Goal: Transaction & Acquisition: Purchase product/service

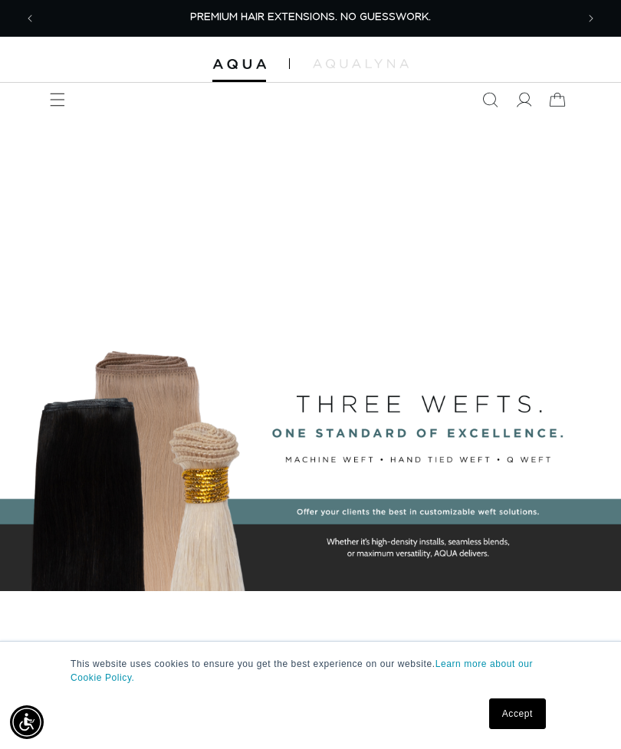
click at [529, 103] on icon at bounding box center [524, 100] width 15 height 15
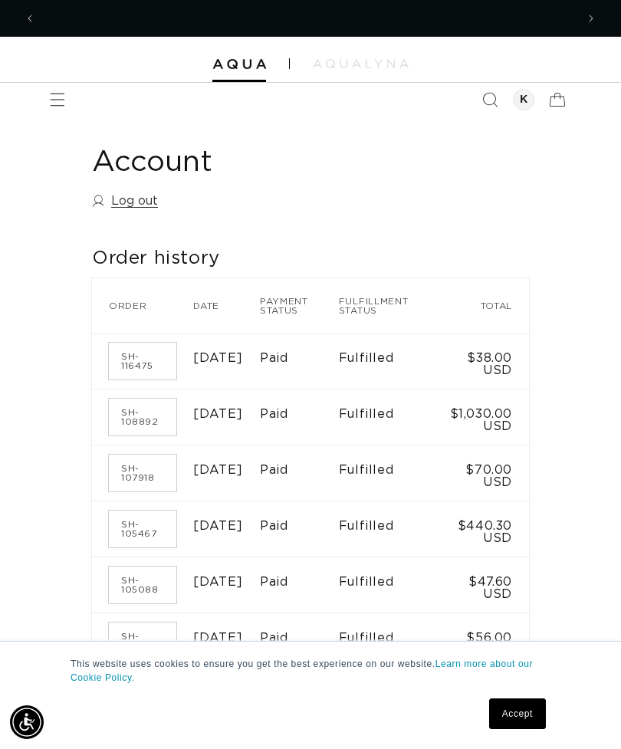
scroll to position [0, 540]
click at [57, 97] on icon "Menu" at bounding box center [57, 99] width 15 height 15
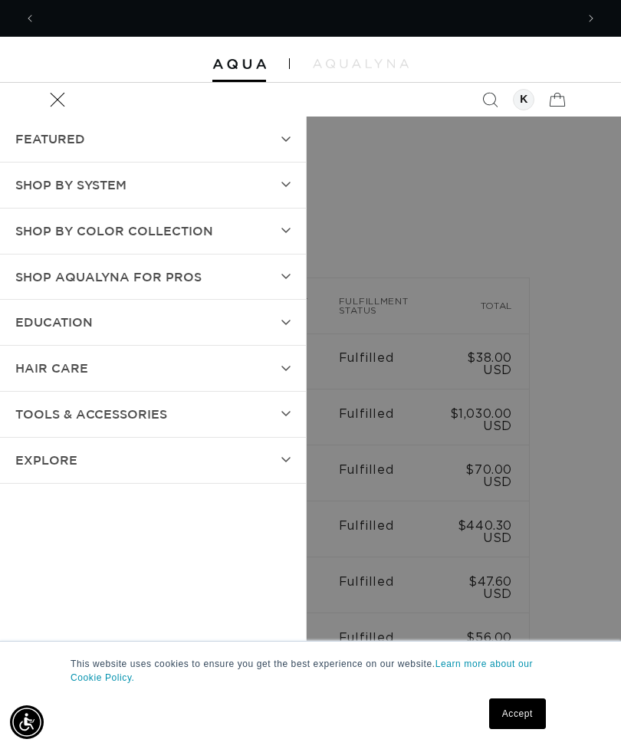
scroll to position [0, 1079]
click at [279, 356] on summary "hAIR CARE" at bounding box center [153, 368] width 306 height 45
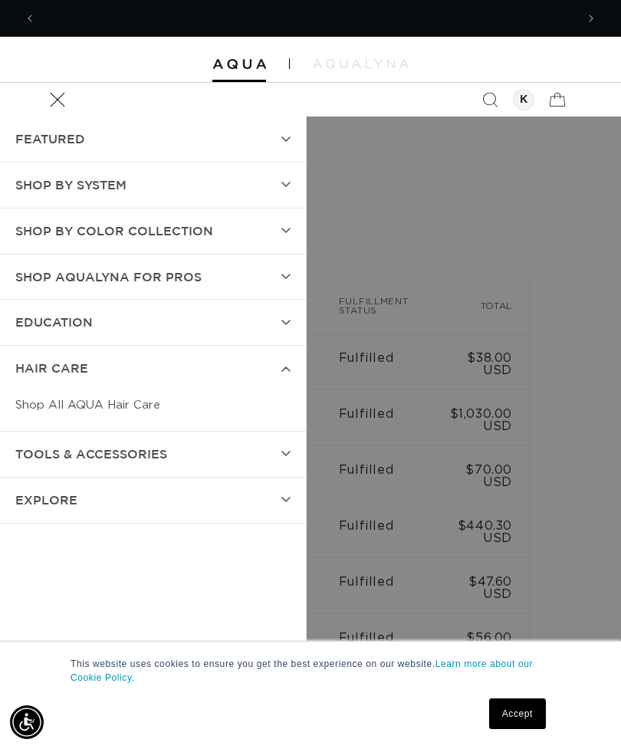
scroll to position [0, 0]
click at [33, 406] on link "Shop All AQUA Hair Care" at bounding box center [152, 405] width 275 height 28
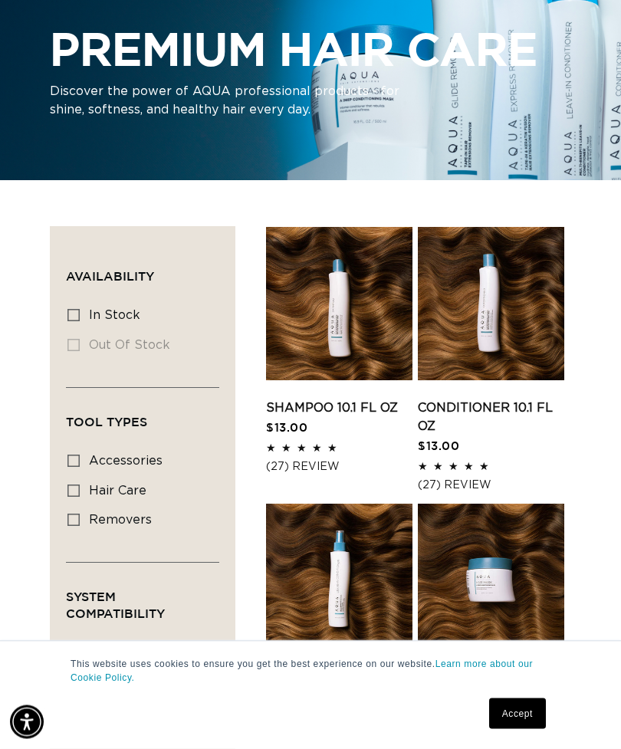
scroll to position [148, 0]
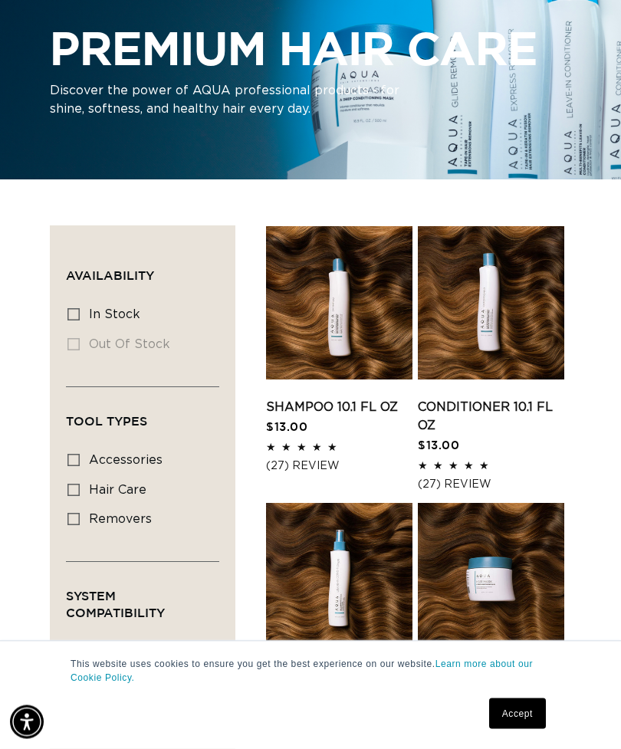
click at [290, 417] on link "Shampoo 10.1 fl oz" at bounding box center [339, 408] width 146 height 18
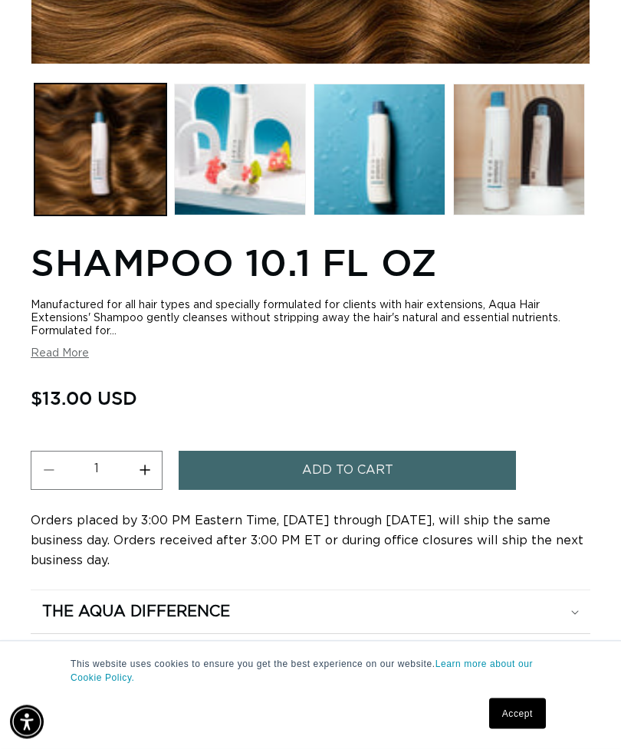
scroll to position [665, 0]
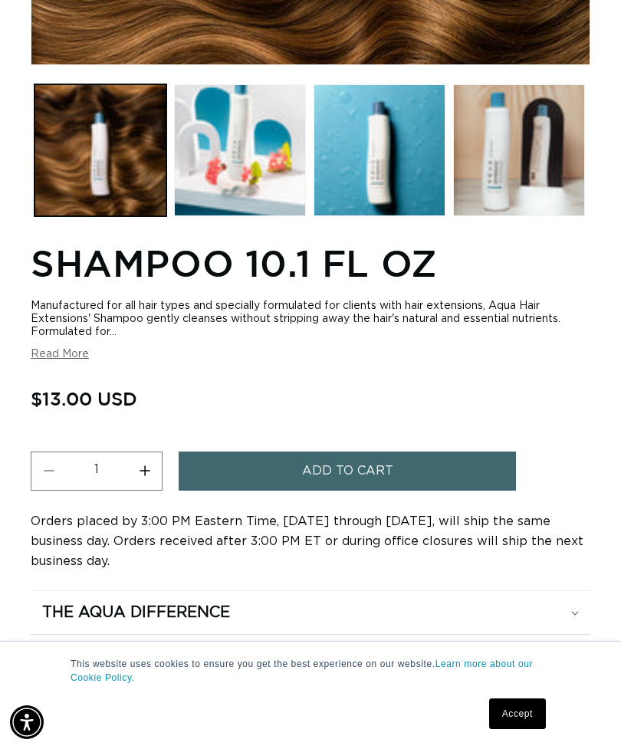
click at [151, 466] on button "Increase quantity for Shampoo 10.1 fl oz" at bounding box center [144, 470] width 34 height 39
type input "2"
click at [284, 454] on button "Add to cart" at bounding box center [347, 470] width 337 height 39
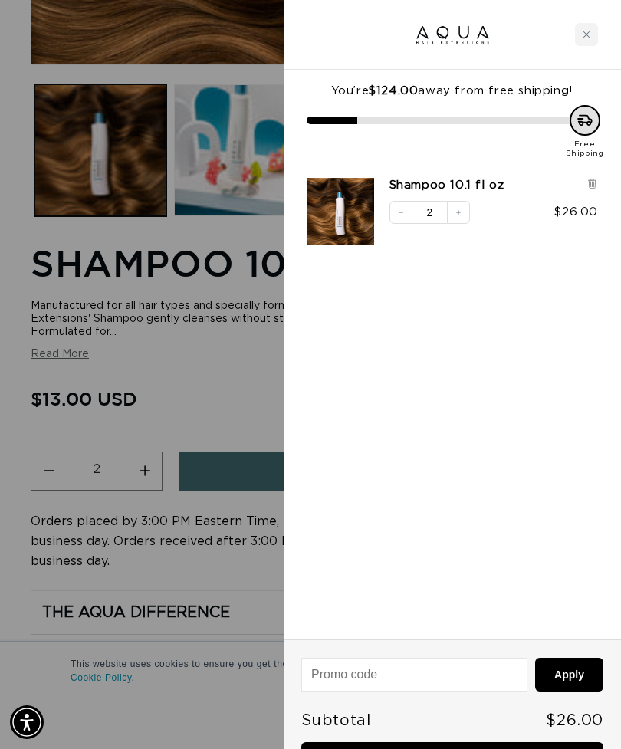
scroll to position [0, 0]
click at [585, 33] on icon "Close cart" at bounding box center [586, 34] width 6 height 6
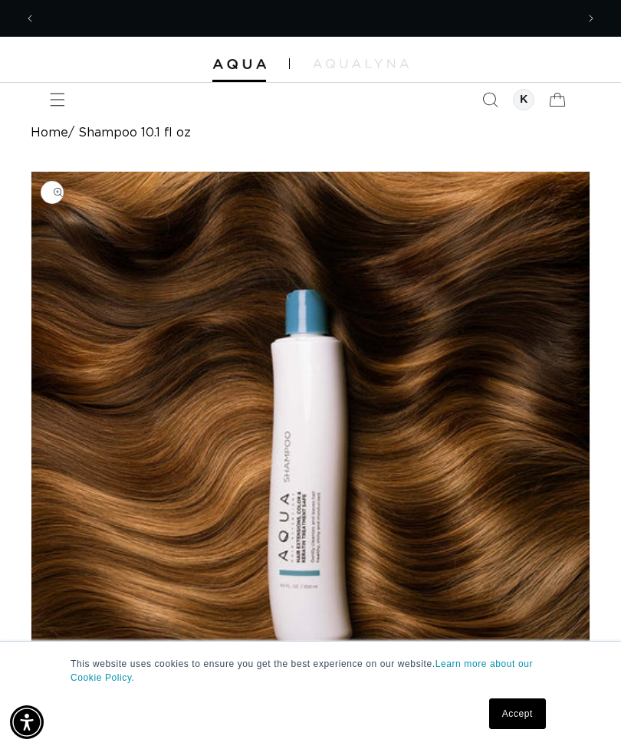
click at [57, 102] on icon "Menu" at bounding box center [57, 99] width 15 height 15
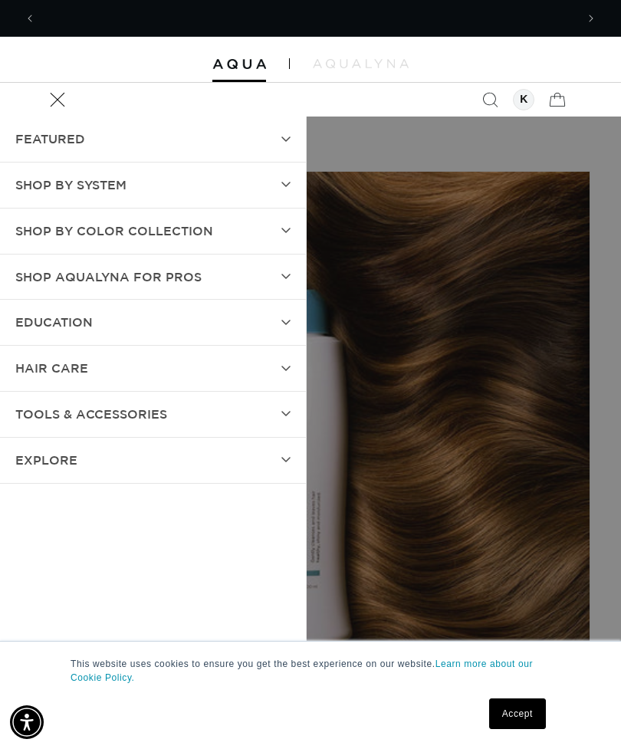
scroll to position [0, 1079]
click at [97, 415] on span "TOOLS & ACCESSORIES" at bounding box center [91, 414] width 152 height 22
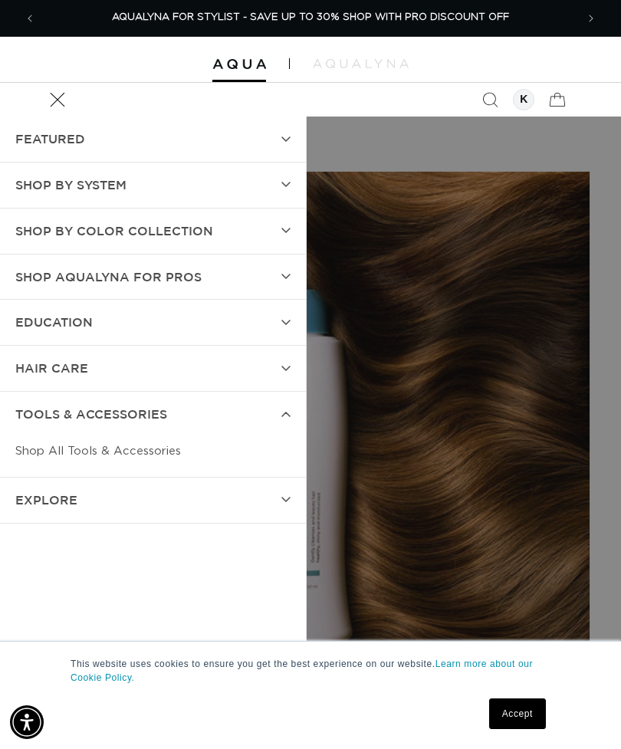
click at [41, 444] on link "Shop All Tools & Accessories" at bounding box center [152, 451] width 275 height 28
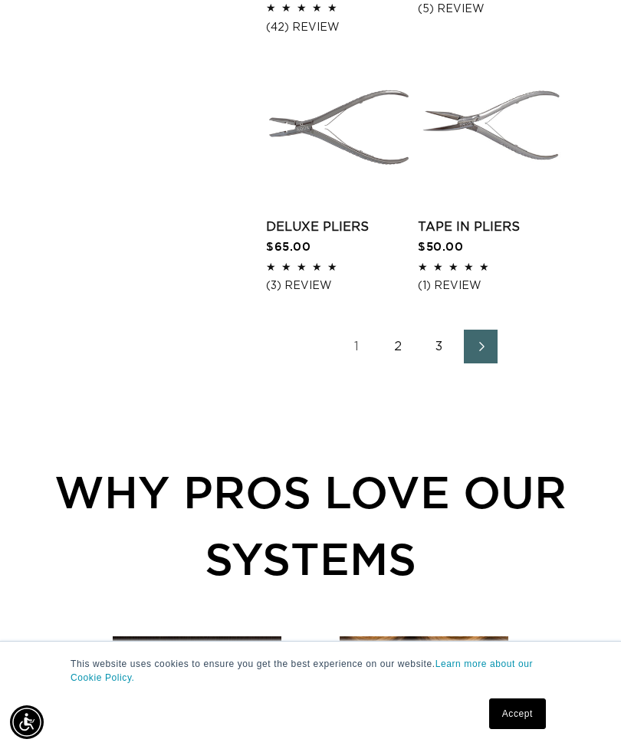
scroll to position [2321, 0]
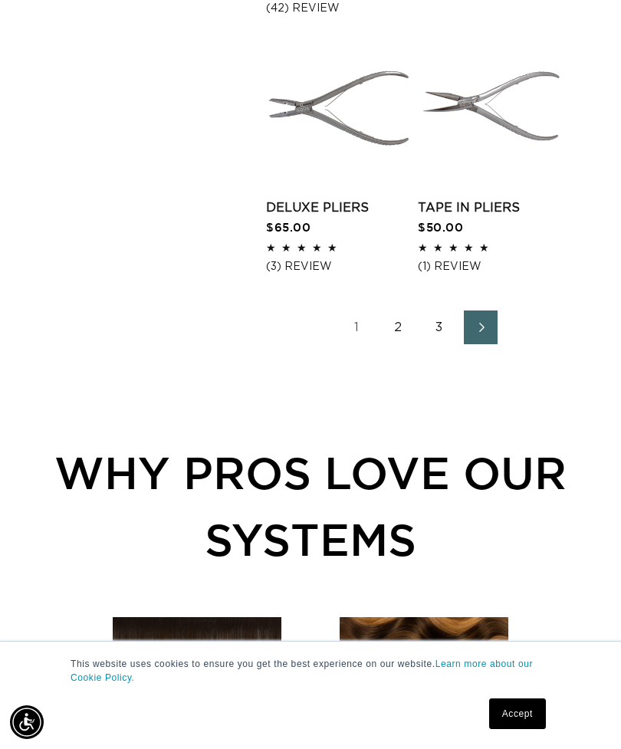
click at [397, 344] on link "2" at bounding box center [398, 327] width 34 height 34
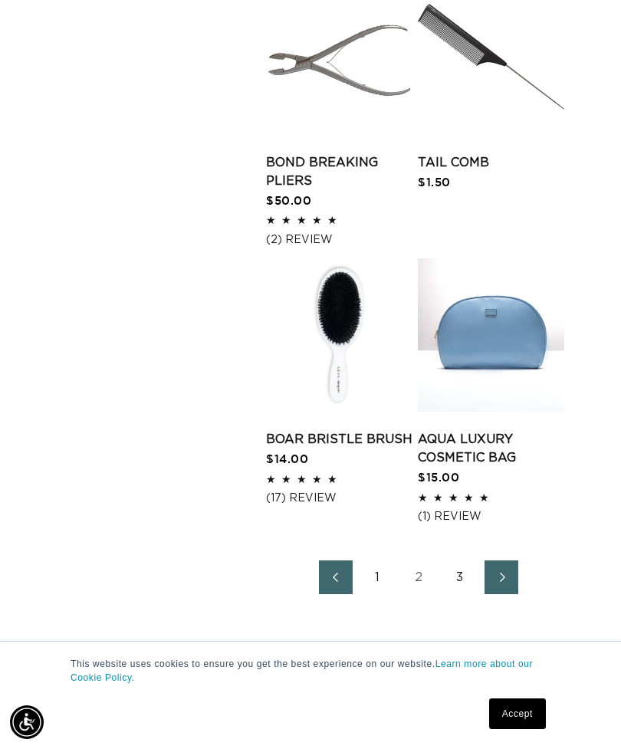
scroll to position [0, 1079]
click at [460, 594] on link "3" at bounding box center [460, 577] width 34 height 34
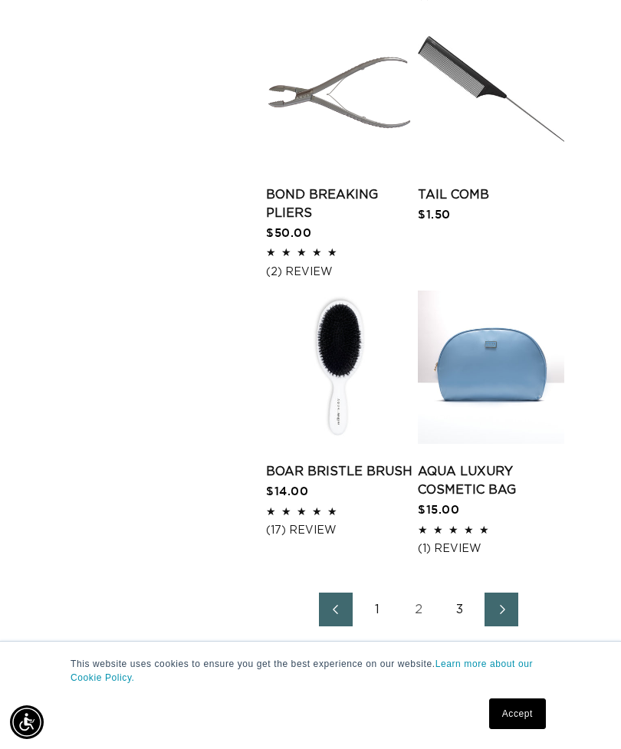
click at [300, 481] on link "Boar Bristle Brush" at bounding box center [339, 471] width 146 height 18
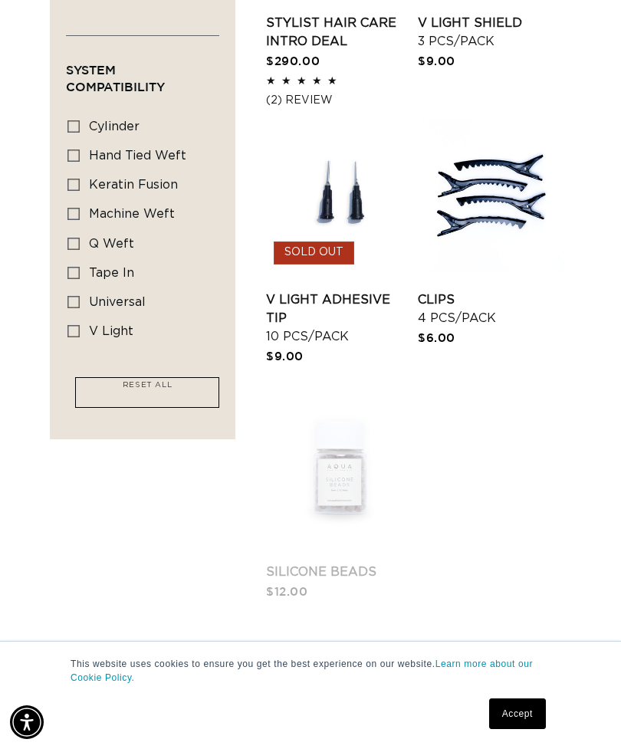
scroll to position [845, 0]
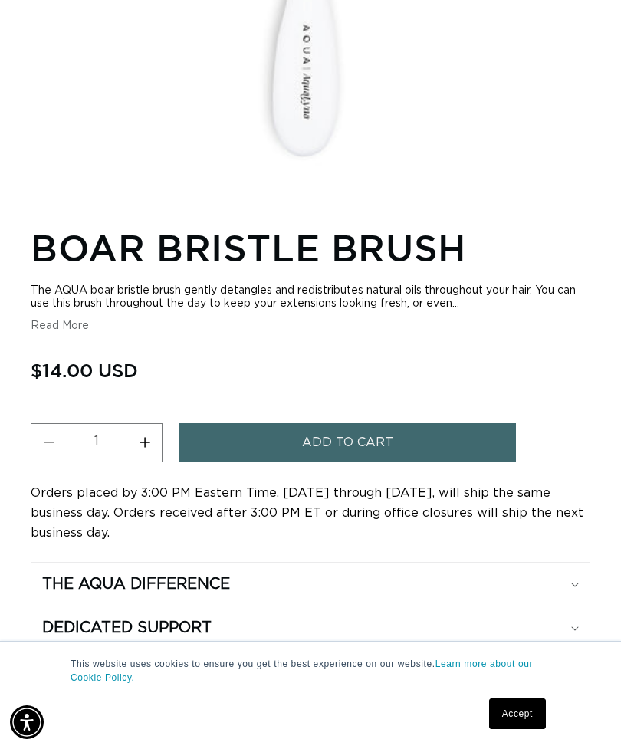
scroll to position [0, 1079]
click at [143, 438] on button "Increase quantity for Boar Bristle Brush" at bounding box center [144, 442] width 34 height 39
type input "2"
click at [292, 429] on button "Add to cart" at bounding box center [347, 442] width 337 height 39
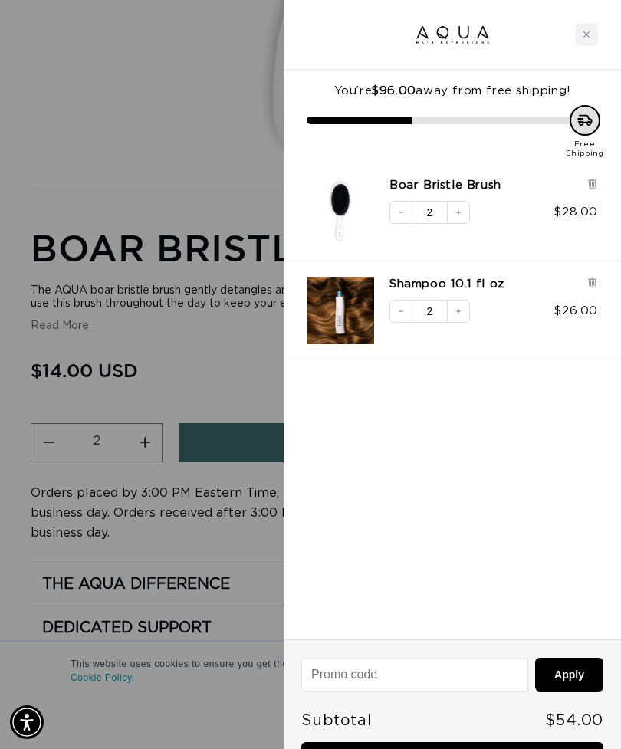
scroll to position [0, 1079]
click at [388, 748] on link "Checkout • $54.00" at bounding box center [452, 761] width 302 height 39
